Goal: Information Seeking & Learning: Find specific fact

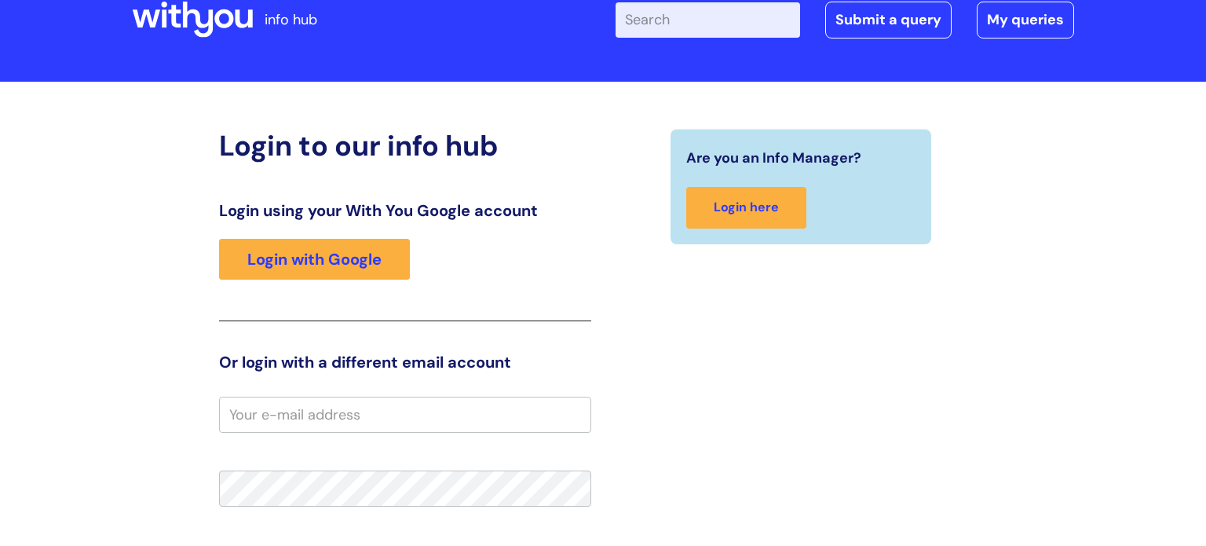
scroll to position [97, 0]
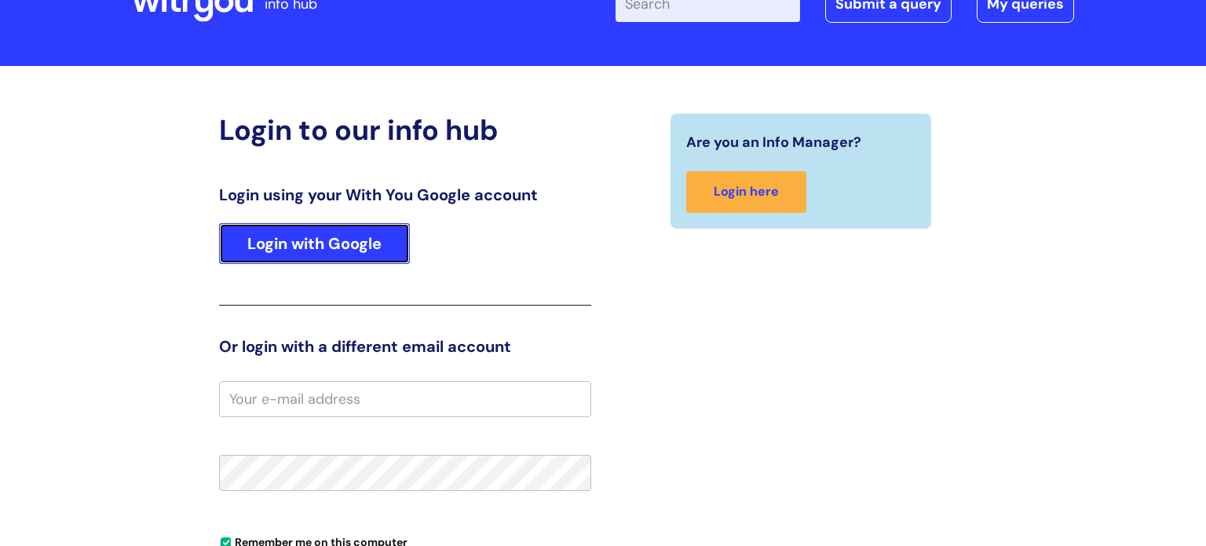
click at [335, 233] on link "Login with Google" at bounding box center [314, 243] width 191 height 41
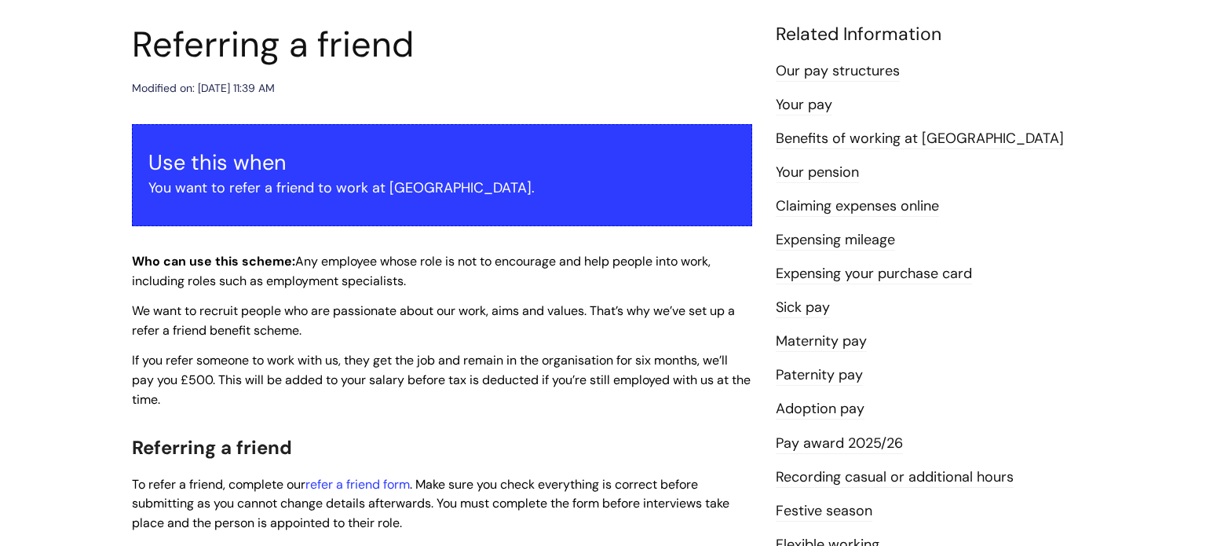
scroll to position [620, 0]
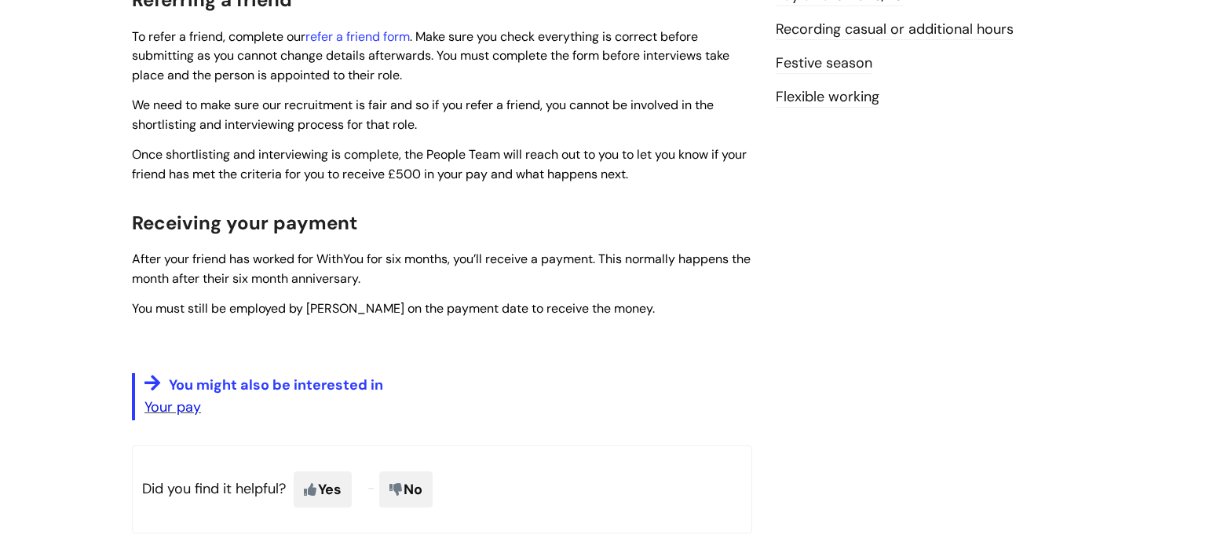
click at [166, 414] on link "Your pay" at bounding box center [172, 406] width 57 height 19
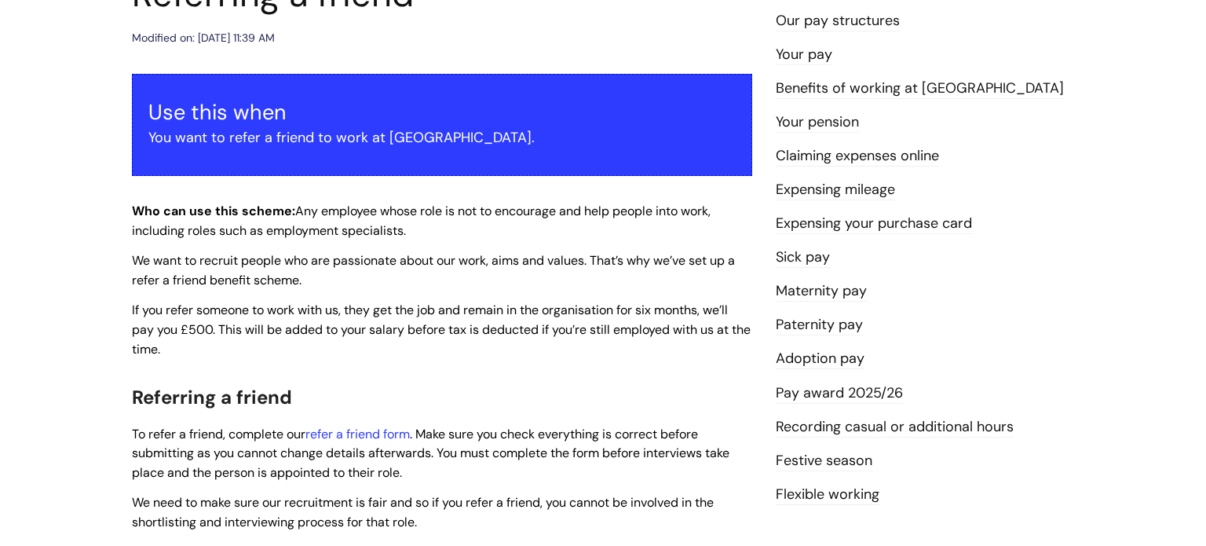
scroll to position [0, 0]
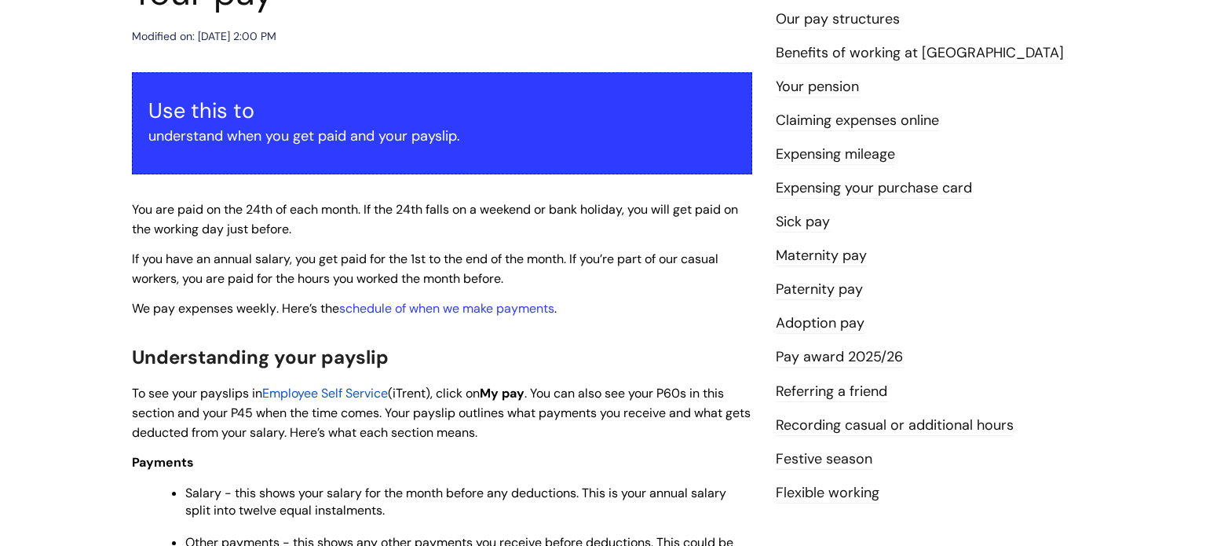
scroll to position [225, 0]
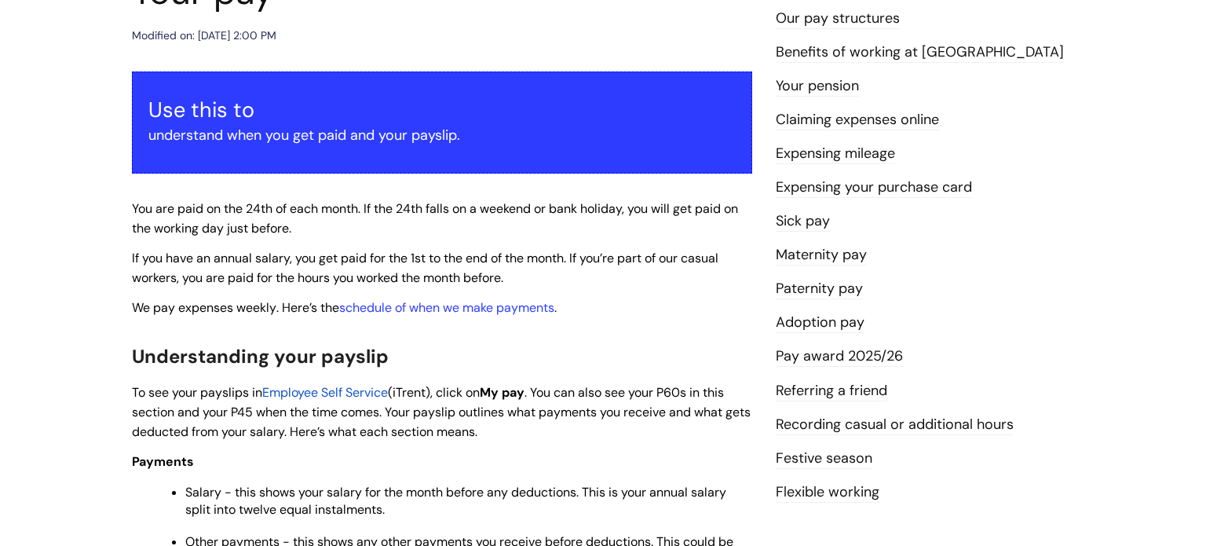
click at [839, 360] on link "Pay award 2025/26" at bounding box center [839, 356] width 127 height 20
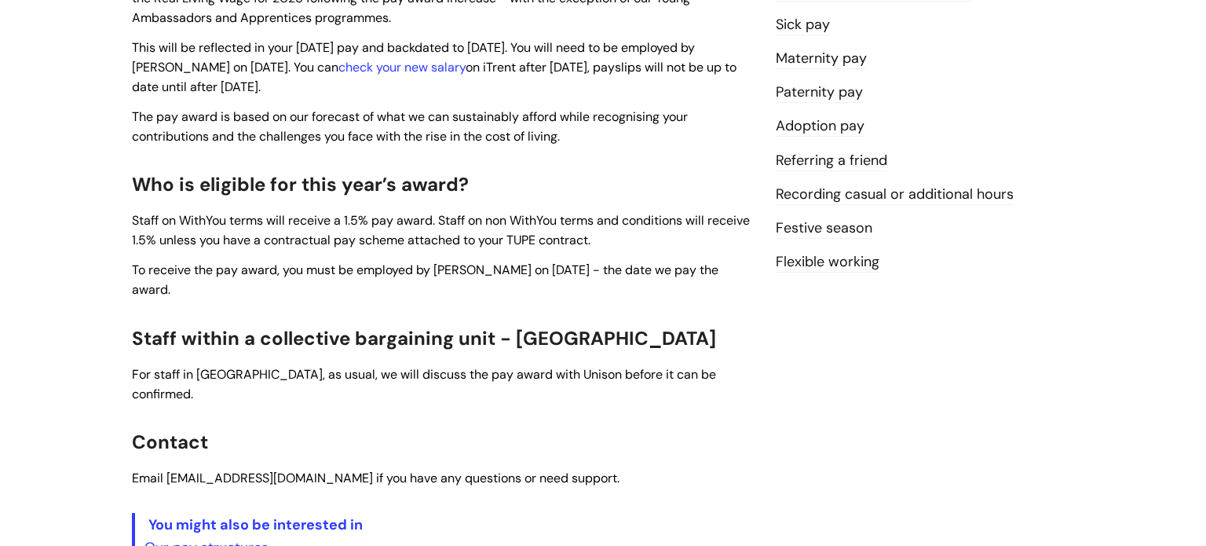
scroll to position [435, 0]
